Goal: Task Accomplishment & Management: Use online tool/utility

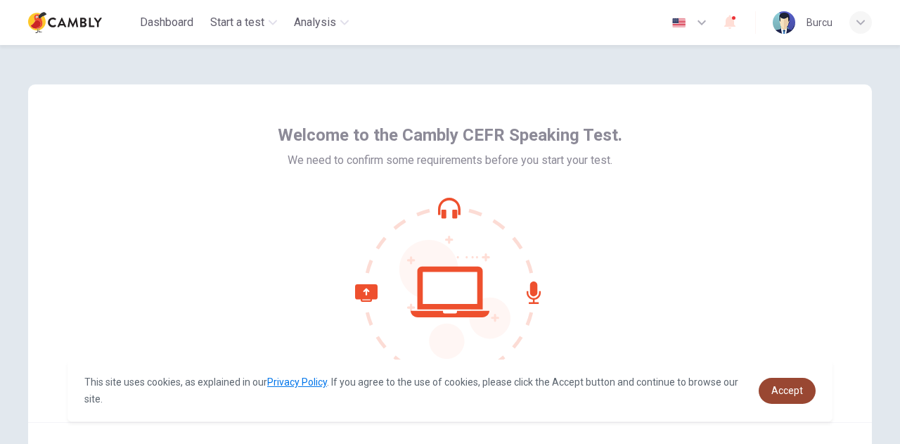
click at [796, 399] on link "Accept" at bounding box center [787, 391] width 57 height 26
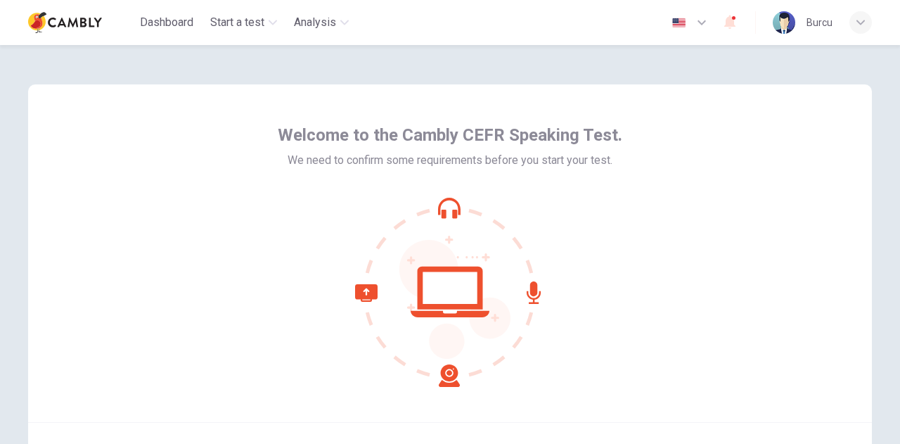
click at [444, 287] on icon at bounding box center [450, 292] width 190 height 190
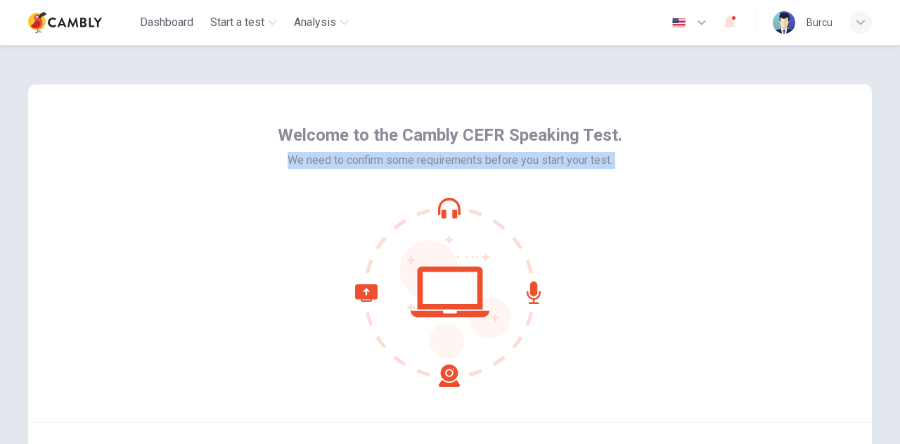
drag, startPoint x: 892, startPoint y: 123, endPoint x: 899, endPoint y: 255, distance: 131.7
click at [899, 255] on div "Welcome to the Cambly CEFR Speaking Test. We need to confirm some requirements …" at bounding box center [450, 244] width 900 height 399
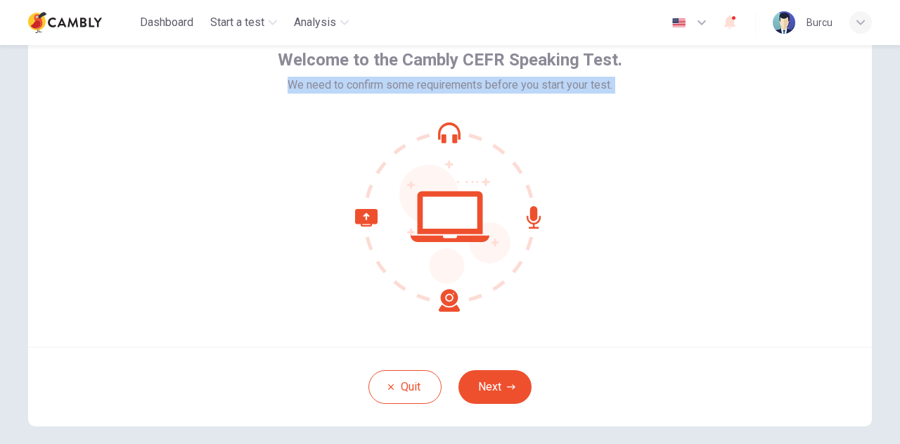
scroll to position [141, 0]
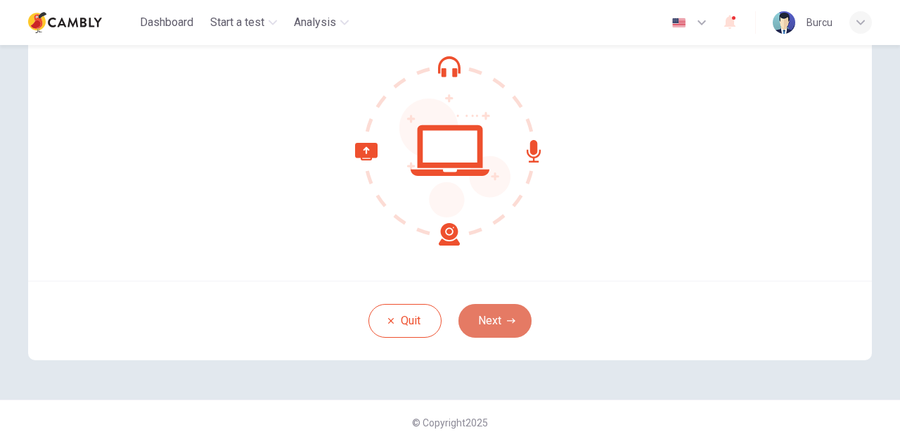
click at [498, 314] on button "Next" at bounding box center [495, 321] width 73 height 34
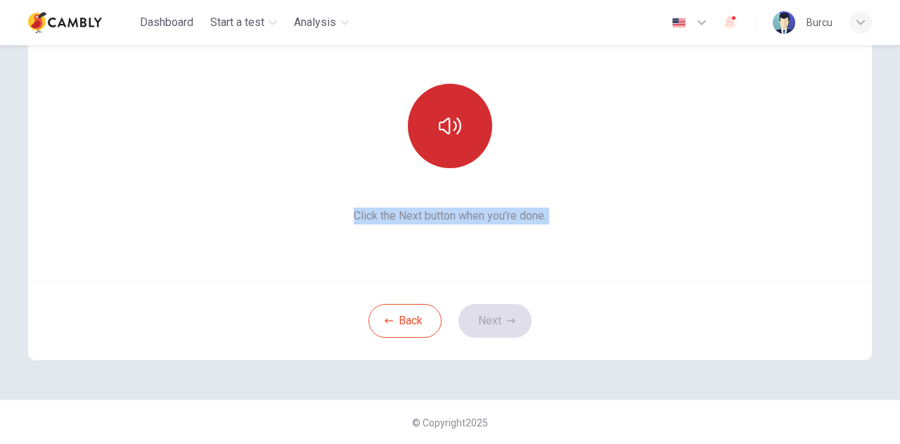
click at [457, 124] on icon "button" at bounding box center [450, 125] width 23 height 17
click at [490, 308] on button "Next" at bounding box center [495, 321] width 73 height 34
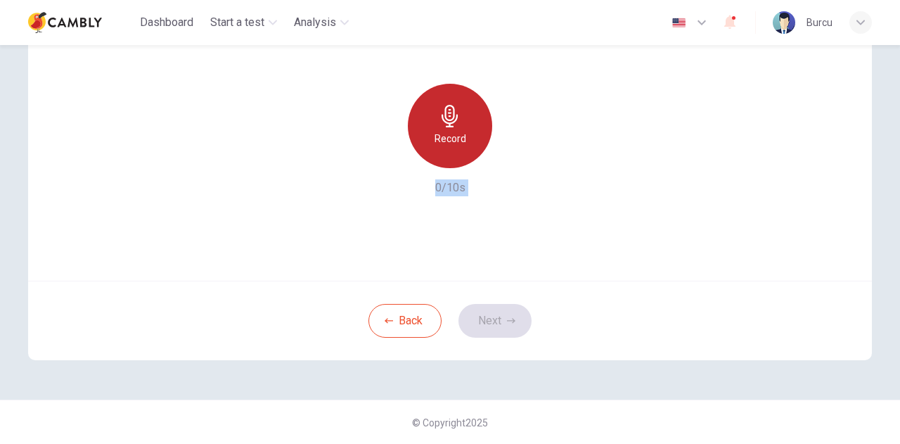
click at [449, 142] on h6 "Record" at bounding box center [451, 138] width 32 height 17
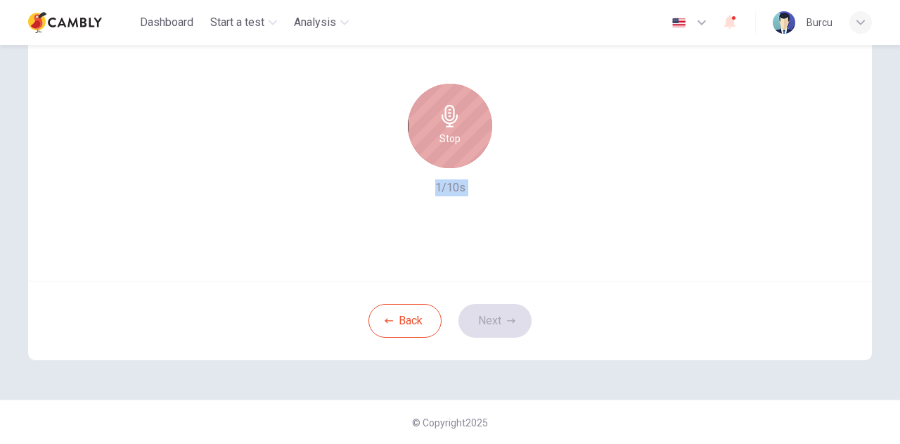
click at [449, 142] on h6 "Stop" at bounding box center [450, 138] width 21 height 17
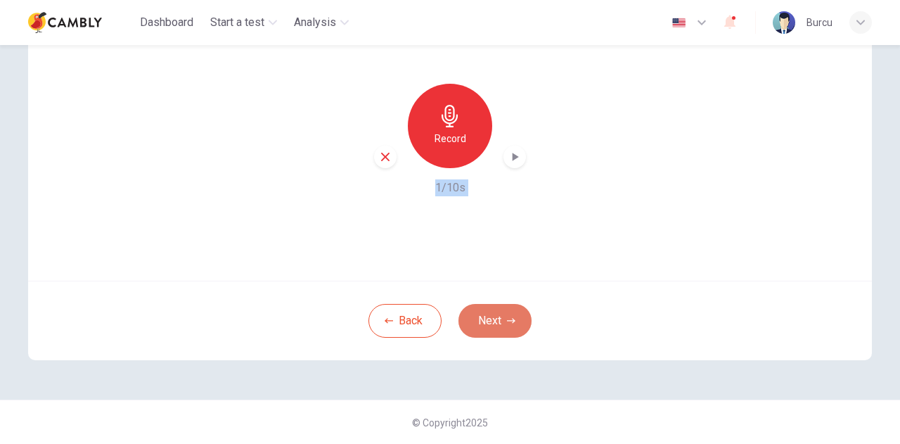
click at [485, 321] on button "Next" at bounding box center [495, 321] width 73 height 34
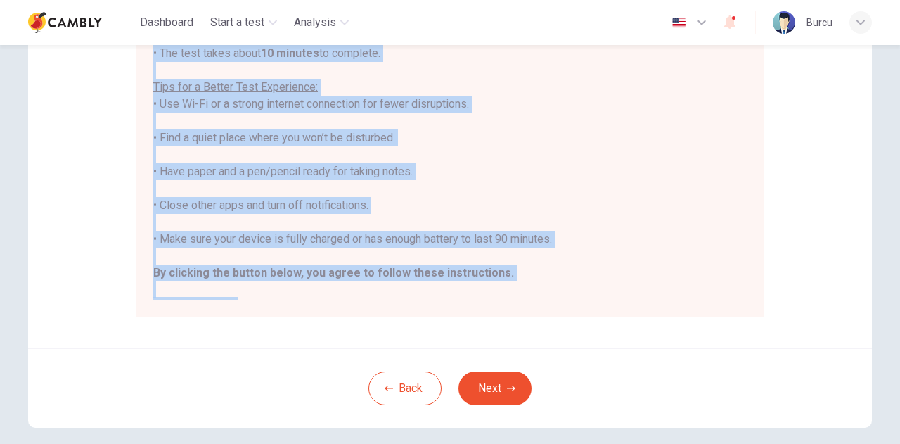
scroll to position [271, 0]
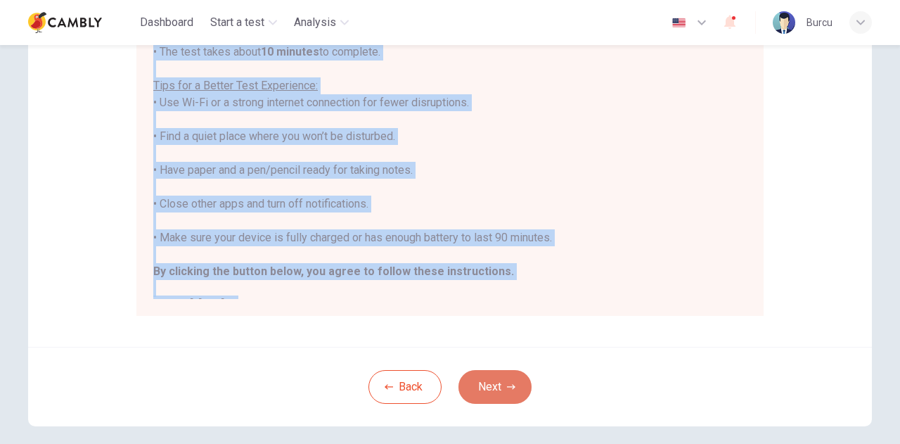
click at [479, 380] on button "Next" at bounding box center [495, 387] width 73 height 34
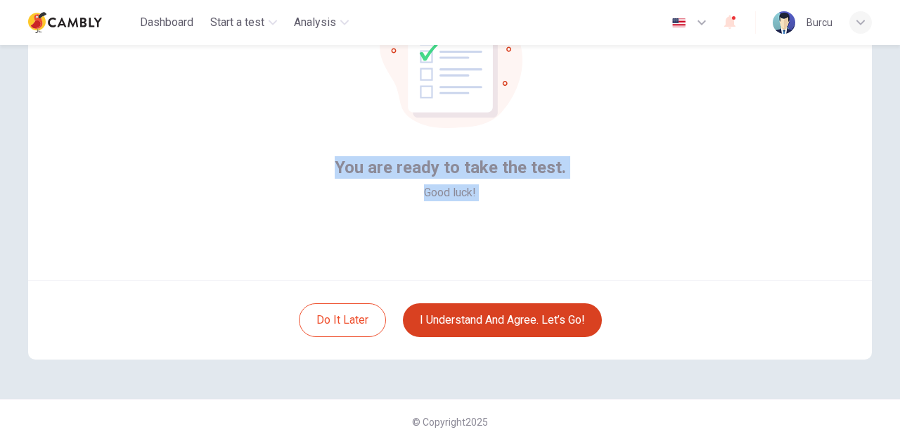
scroll to position [141, 0]
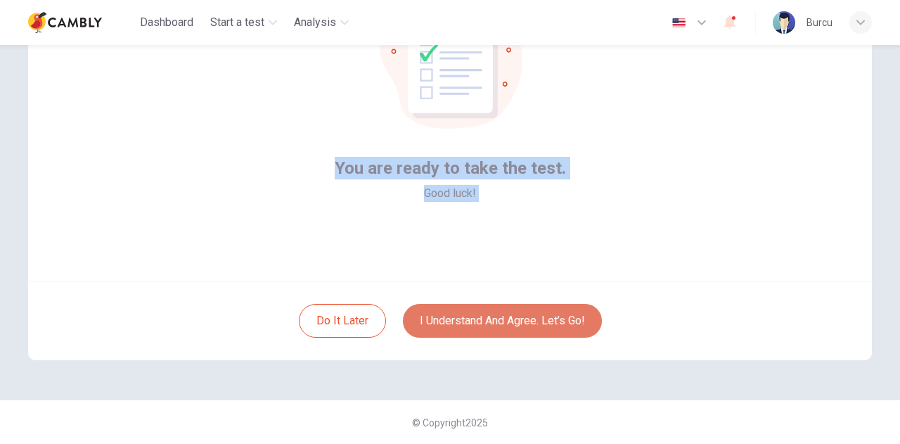
click at [467, 317] on button "I understand and agree. Let’s go!" at bounding box center [502, 321] width 199 height 34
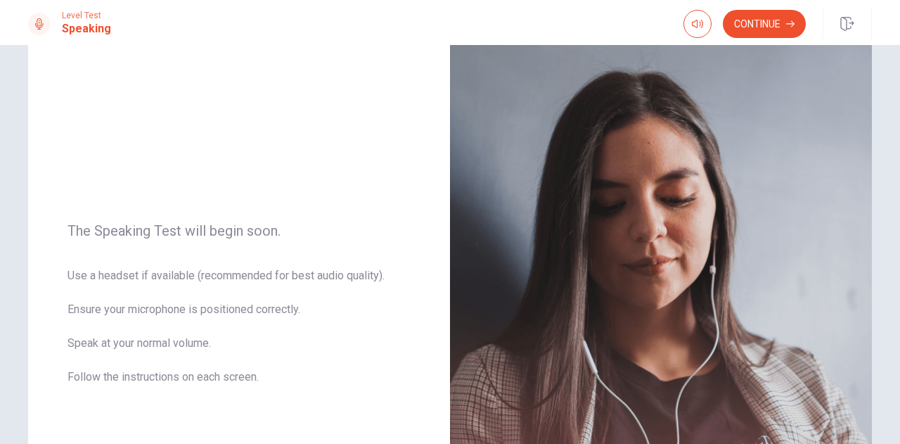
scroll to position [67, 0]
click at [764, 27] on button "Continue" at bounding box center [764, 24] width 83 height 28
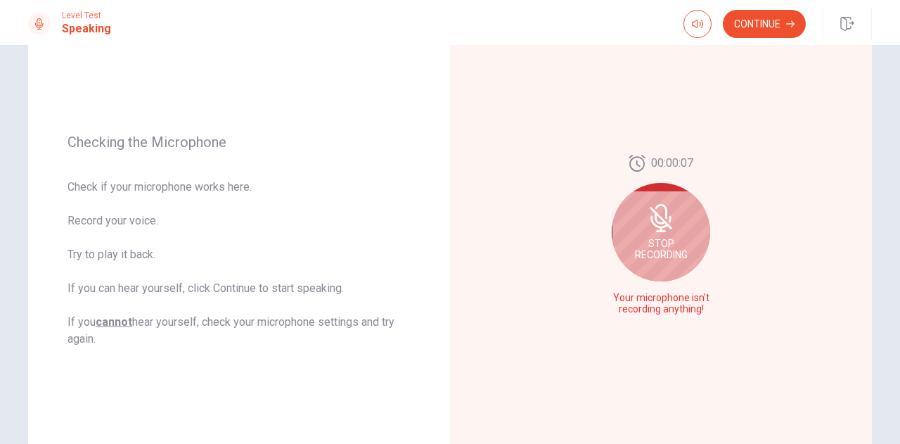
scroll to position [138, 0]
click at [750, 27] on button "Continue" at bounding box center [764, 24] width 83 height 28
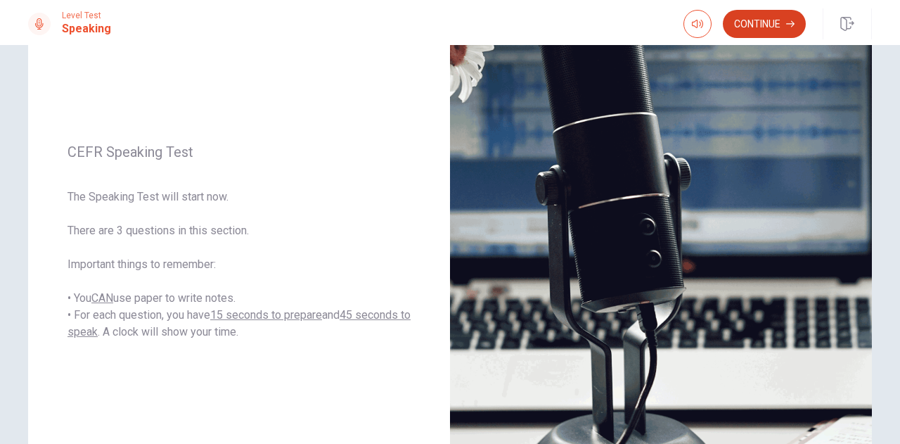
click at [744, 12] on button "Continue" at bounding box center [764, 24] width 83 height 28
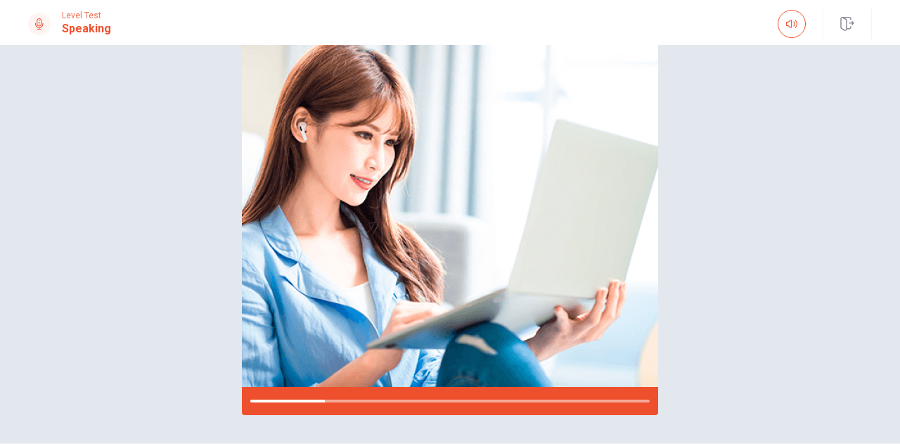
scroll to position [128, 0]
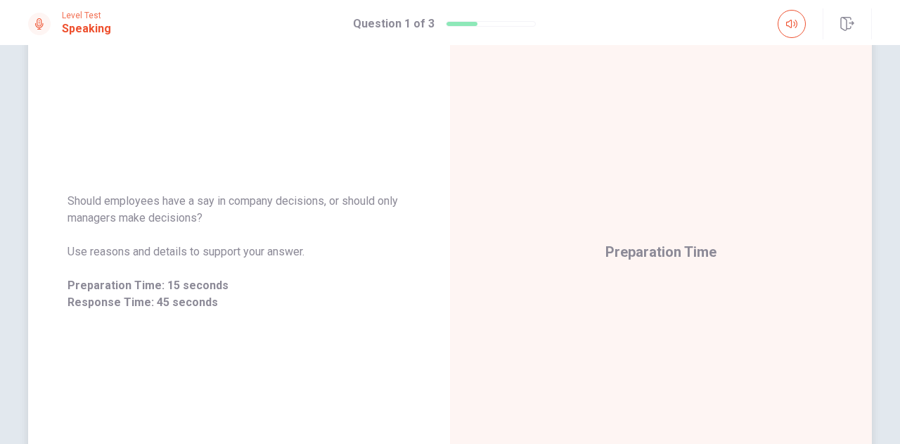
click at [736, 88] on div "Preparation Time" at bounding box center [661, 251] width 422 height 613
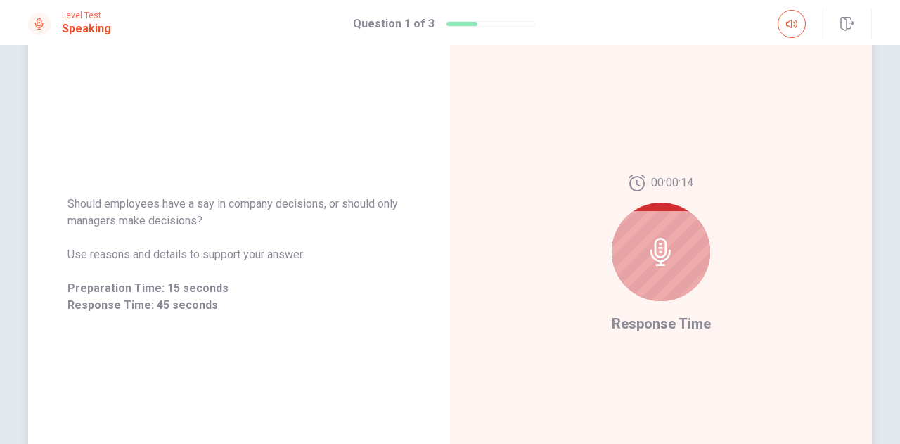
click at [650, 248] on icon at bounding box center [661, 252] width 28 height 28
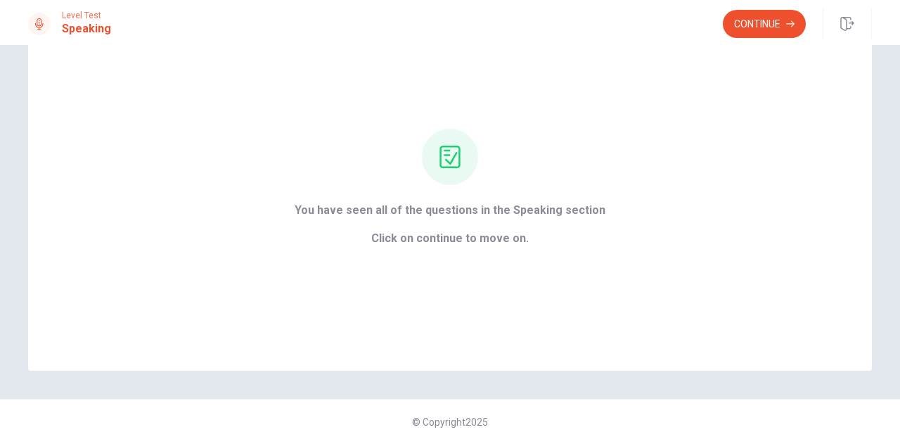
scroll to position [68, 0]
click at [764, 22] on button "Continue" at bounding box center [764, 24] width 83 height 28
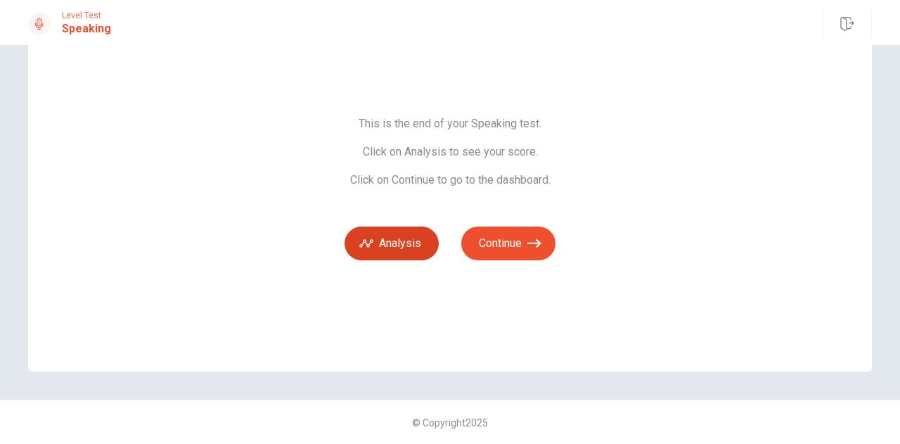
click at [384, 236] on button "Analysis" at bounding box center [392, 243] width 94 height 34
